Goal: Task Accomplishment & Management: Use online tool/utility

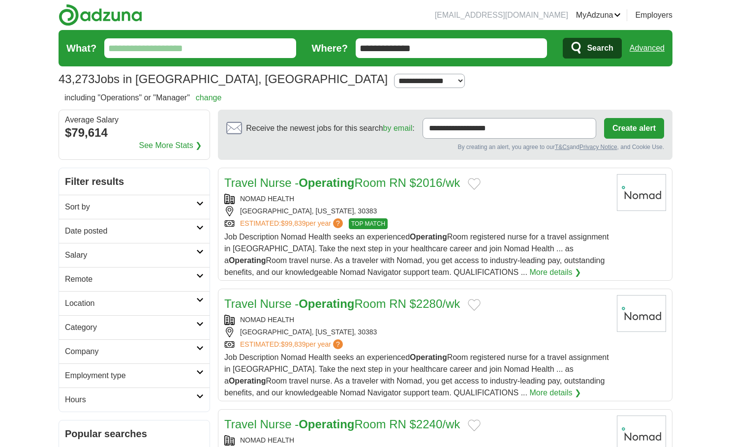
click at [660, 18] on link "Employers" at bounding box center [653, 15] width 37 height 12
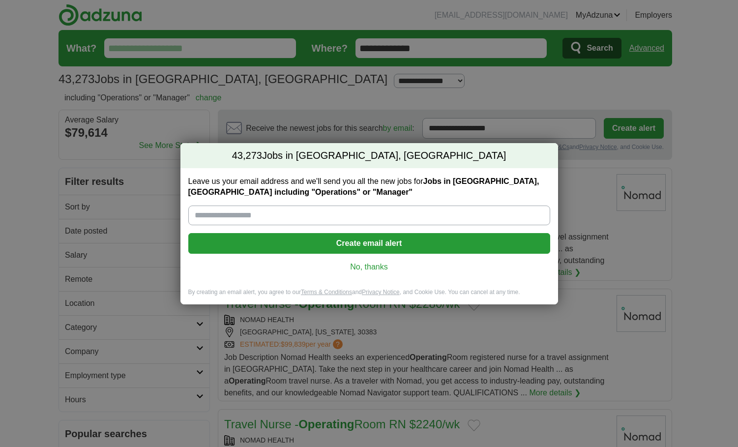
drag, startPoint x: 237, startPoint y: 216, endPoint x: 274, endPoint y: 220, distance: 37.6
click at [237, 216] on input "Leave us your email address and we'll send you all the new jobs for Jobs in Hap…" at bounding box center [369, 216] width 362 height 20
drag, startPoint x: 409, startPoint y: 336, endPoint x: 412, endPoint y: 328, distance: 8.9
click at [409, 336] on div "43,273 Jobs in Hapeville, GA Leave us your email address and we'll send you all…" at bounding box center [369, 223] width 738 height 447
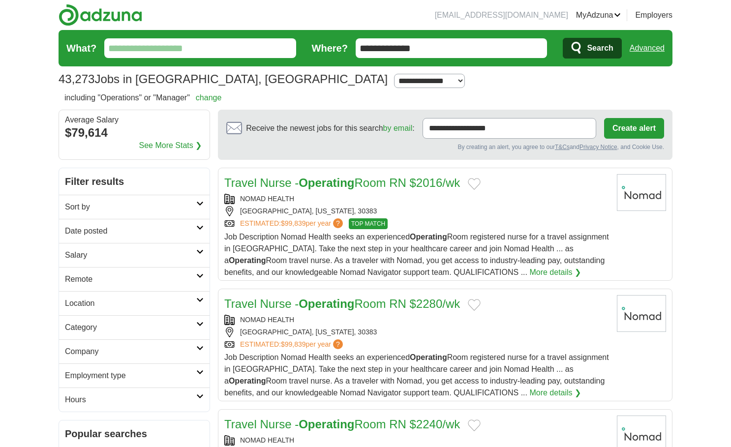
click at [150, 48] on input "What?" at bounding box center [200, 48] width 192 height 20
click at [145, 275] on h2 "Remote" at bounding box center [130, 279] width 131 height 12
click at [98, 305] on link "Remote jobs" at bounding box center [87, 302] width 44 height 8
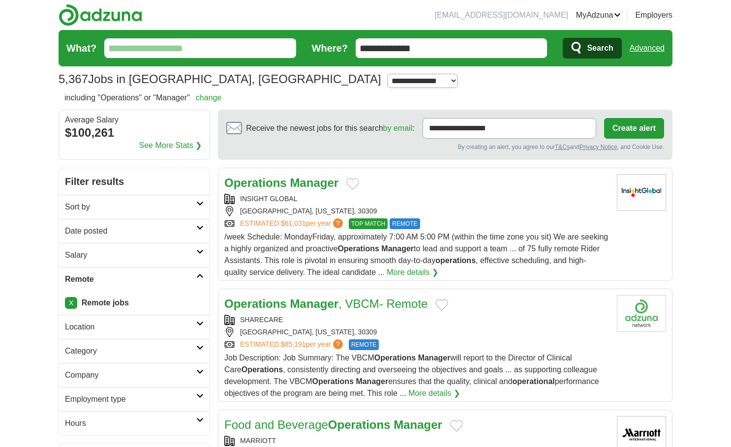
click at [473, 234] on span "/week Schedule: MondayFriday, approximately 7:00 AM 5:00 PM (within the time zo…" at bounding box center [416, 255] width 384 height 44
